Goal: Find specific page/section: Find specific page/section

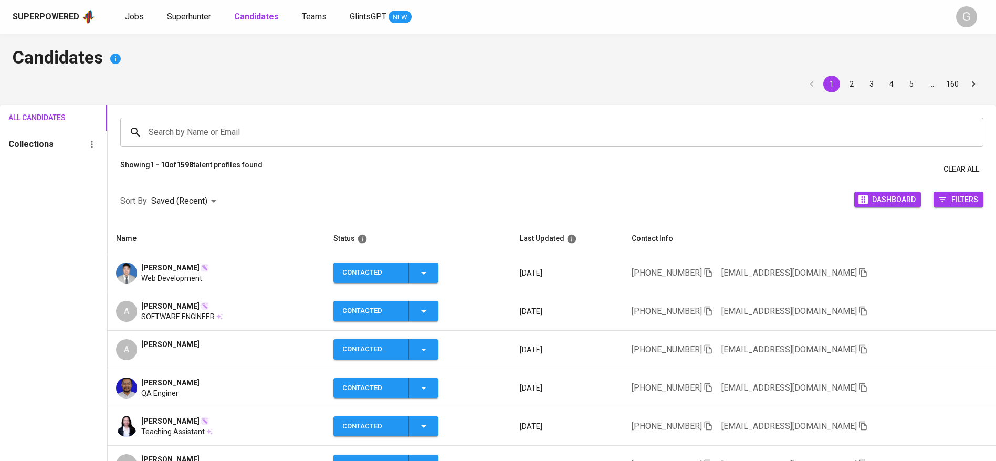
click at [70, 194] on div "All Candidates Collections" at bounding box center [53, 371] width 107 height 532
click at [893, 382] on td "[PHONE_NUMBER] [EMAIL_ADDRESS][DOMAIN_NAME]" at bounding box center [809, 388] width 373 height 38
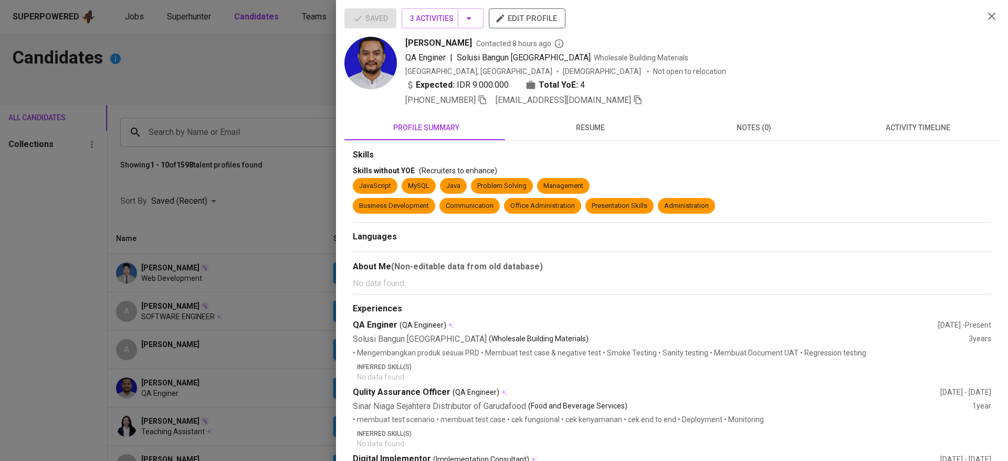
click at [191, 24] on div at bounding box center [504, 230] width 1008 height 461
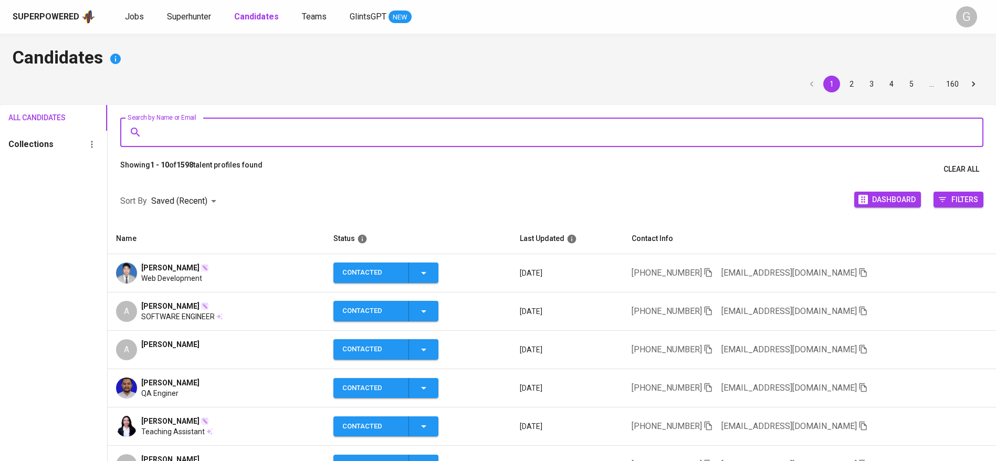
click at [207, 142] on input "Search by Name or Email" at bounding box center [554, 132] width 817 height 20
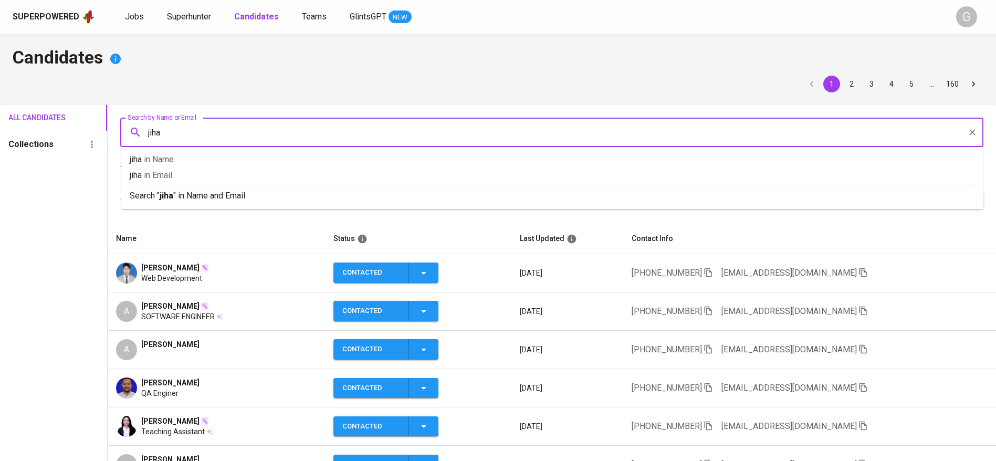
type input "jihan"
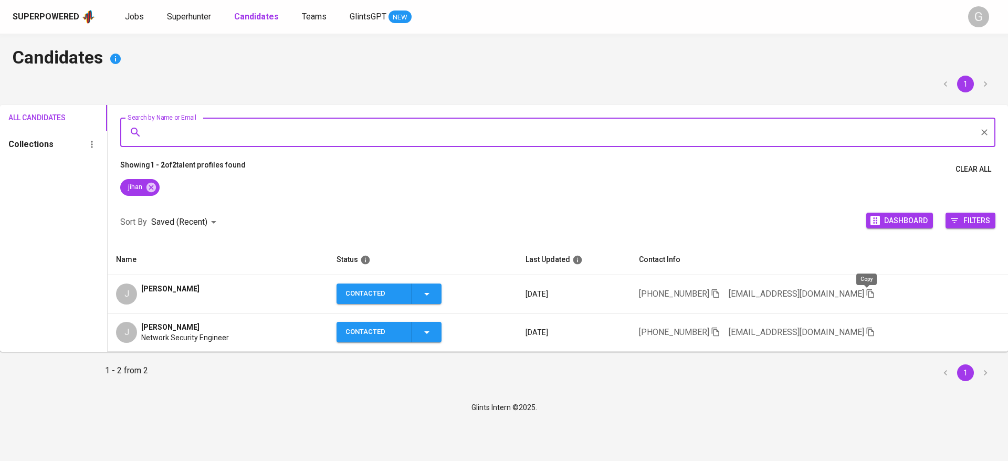
click at [867, 295] on icon "button" at bounding box center [869, 293] width 9 height 9
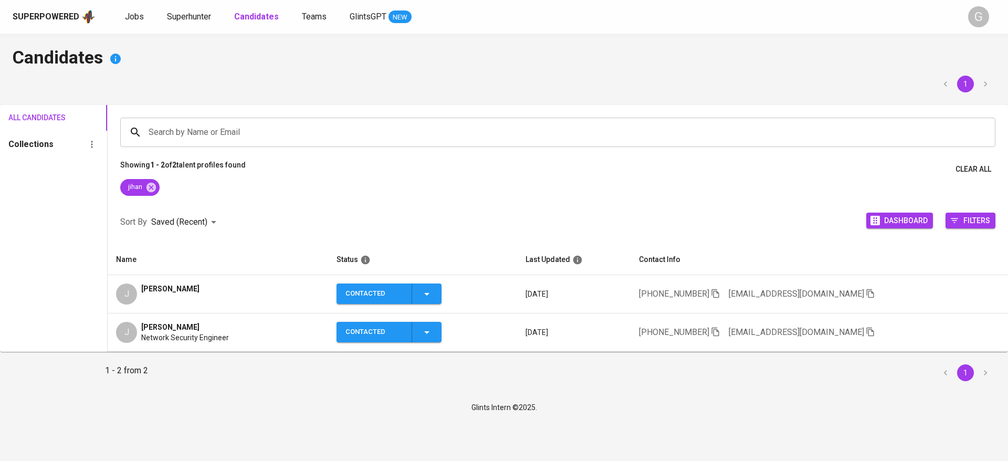
click at [317, 50] on h4 "Candidates" at bounding box center [504, 58] width 983 height 25
